Goal: Information Seeking & Learning: Learn about a topic

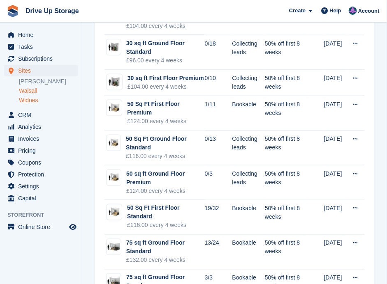
scroll to position [109, 0]
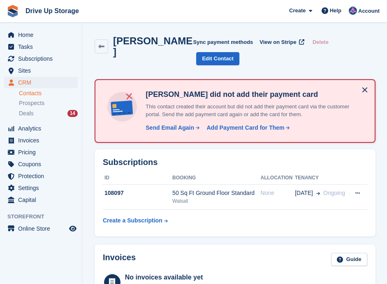
scroll to position [27, 0]
click at [102, 48] on icon at bounding box center [101, 47] width 6 height 6
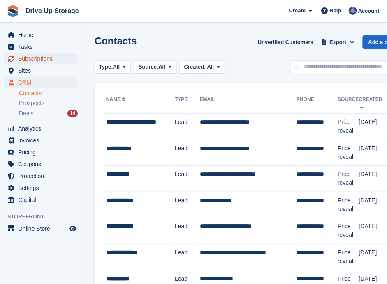
click at [33, 58] on span "Subscriptions" at bounding box center [42, 59] width 49 height 12
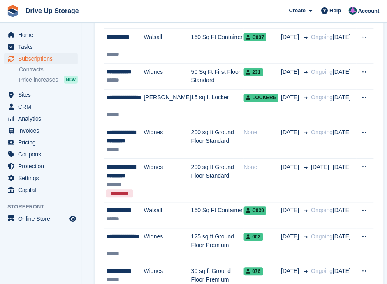
scroll to position [849, 0]
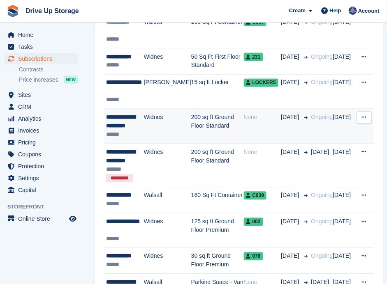
click at [144, 126] on td "Widnes" at bounding box center [167, 126] width 47 height 35
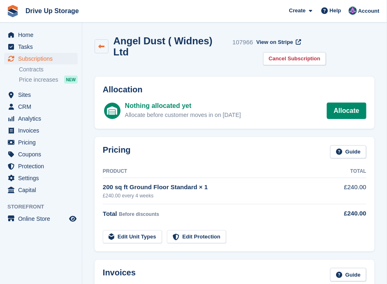
click at [103, 39] on link at bounding box center [102, 46] width 14 height 14
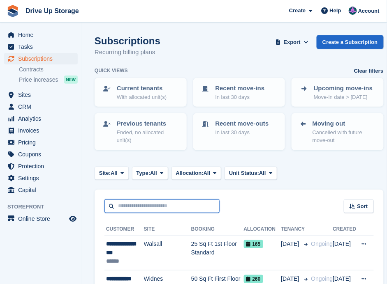
click at [161, 201] on input "text" at bounding box center [161, 207] width 115 height 14
type input "********"
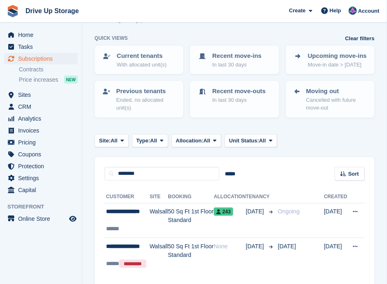
scroll to position [69, 0]
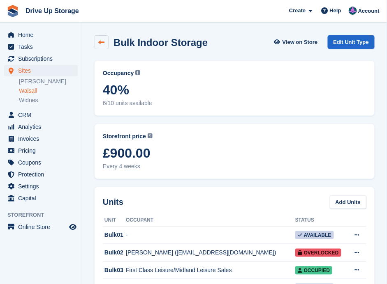
click at [106, 44] on link at bounding box center [102, 42] width 14 height 14
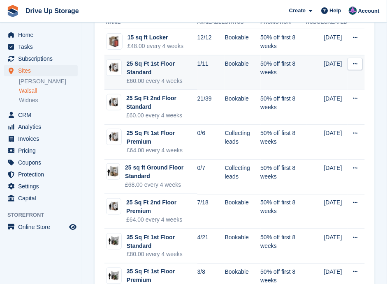
scroll to position [55, 0]
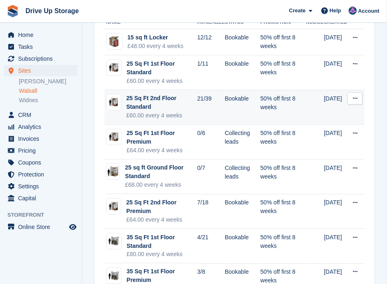
click at [185, 106] on div "25 Sq Ft 2nd Floor Standard" at bounding box center [161, 102] width 71 height 17
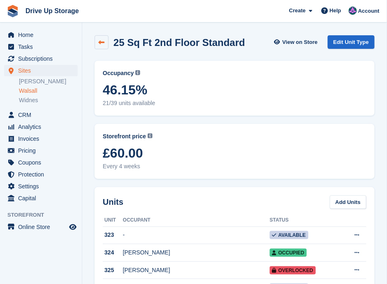
click at [96, 36] on link at bounding box center [102, 42] width 14 height 14
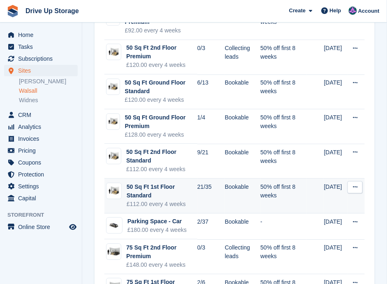
scroll to position [356, 0]
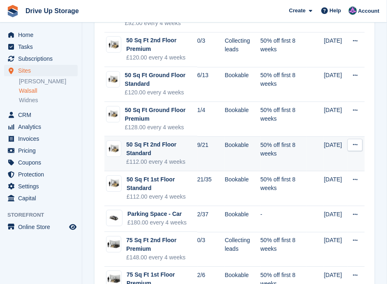
click at [176, 151] on div "50 Sq Ft 2nd Floor Standard" at bounding box center [161, 149] width 71 height 17
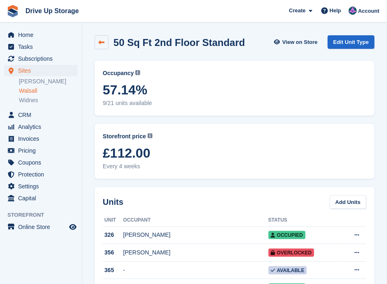
click at [101, 45] on link at bounding box center [102, 42] width 14 height 14
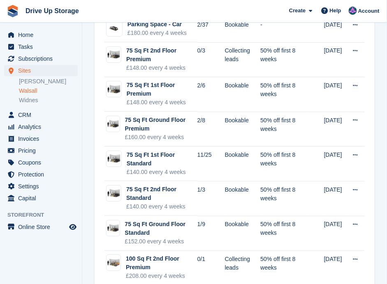
scroll to position [548, 0]
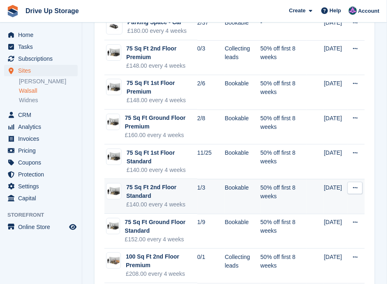
click at [171, 192] on div "75 Sq Ft 2nd Floor Standard" at bounding box center [161, 191] width 71 height 17
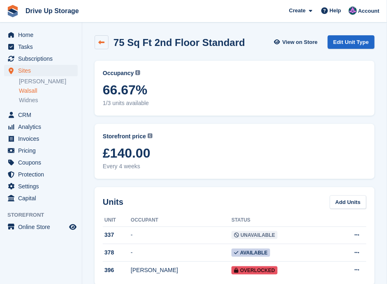
click at [97, 43] on link at bounding box center [102, 42] width 14 height 14
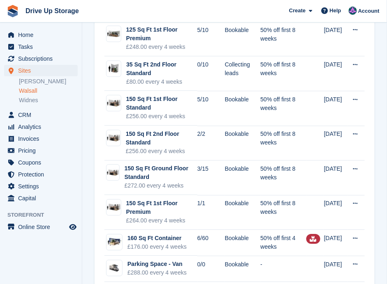
scroll to position [987, 0]
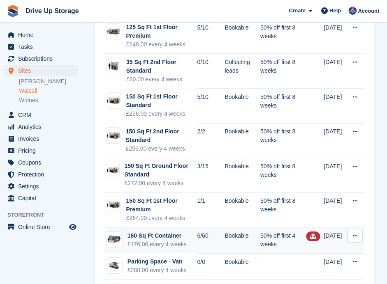
click at [311, 234] on icon at bounding box center [313, 237] width 7 height 6
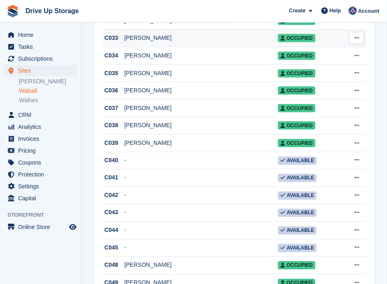
scroll to position [767, 0]
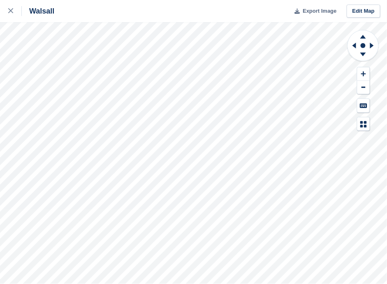
click at [319, 9] on span "Export Image" at bounding box center [320, 11] width 34 height 8
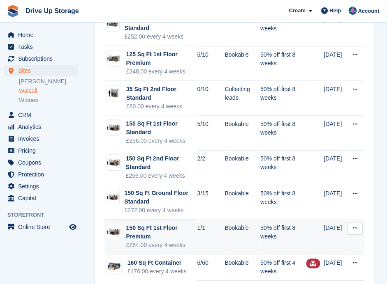
scroll to position [959, 0]
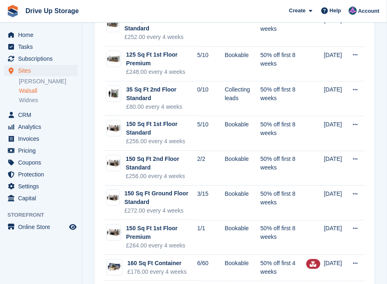
click at [54, 268] on div "Home Tasks Subscriptions Subscriptions Subscriptions Contracts Price increases …" at bounding box center [41, 165] width 82 height 284
